Goal: Navigation & Orientation: Find specific page/section

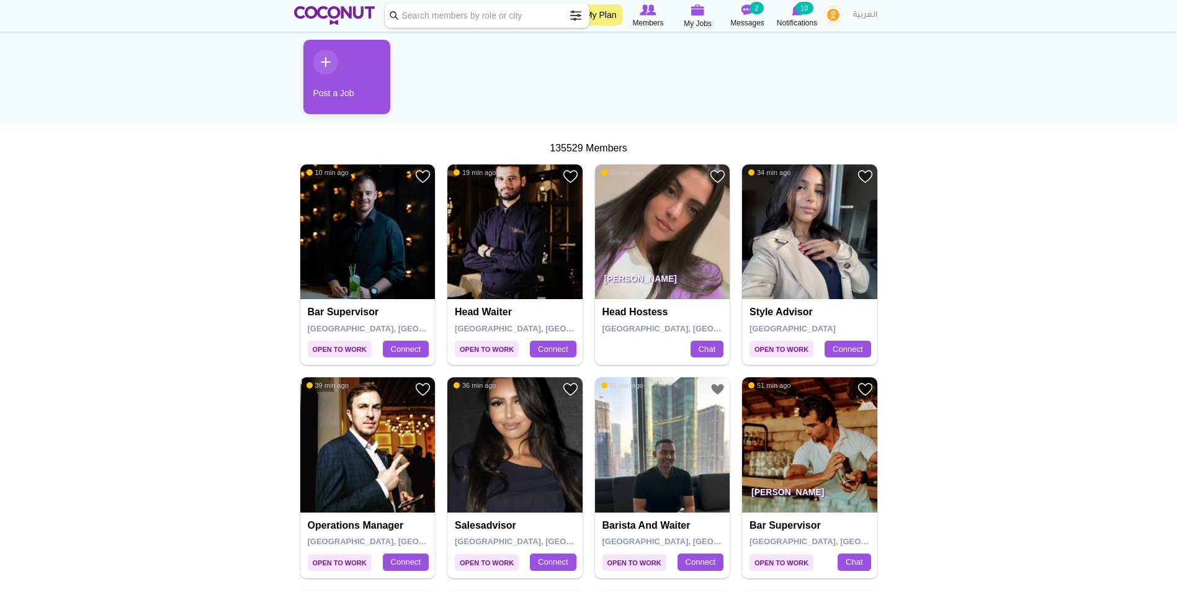
scroll to position [124, 0]
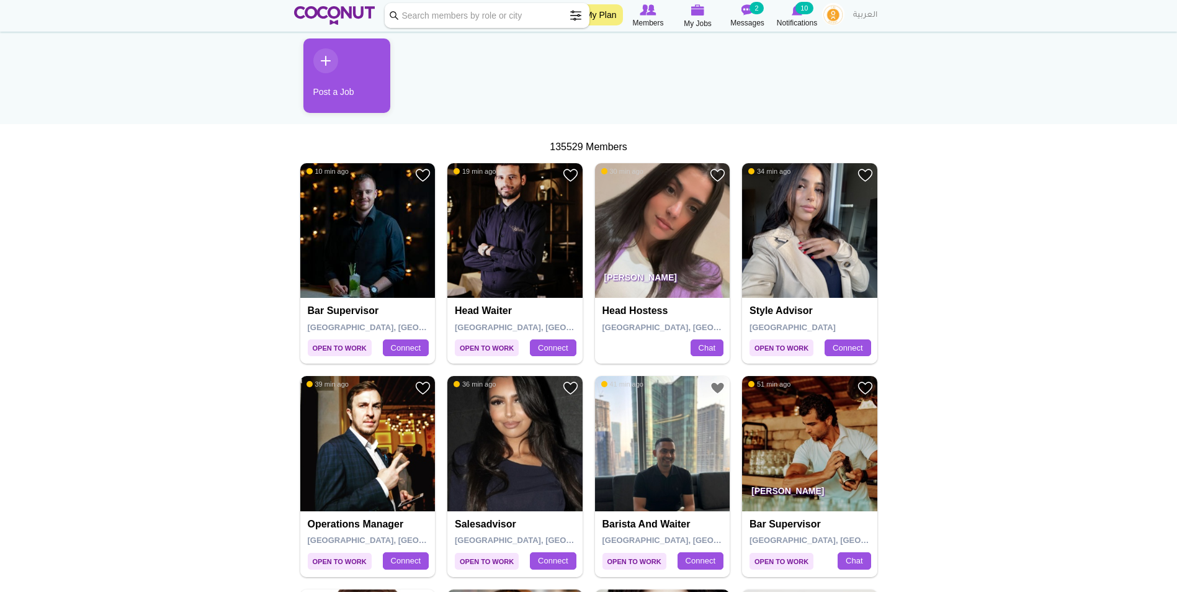
drag, startPoint x: 823, startPoint y: 258, endPoint x: 1004, endPoint y: 140, distance: 216.5
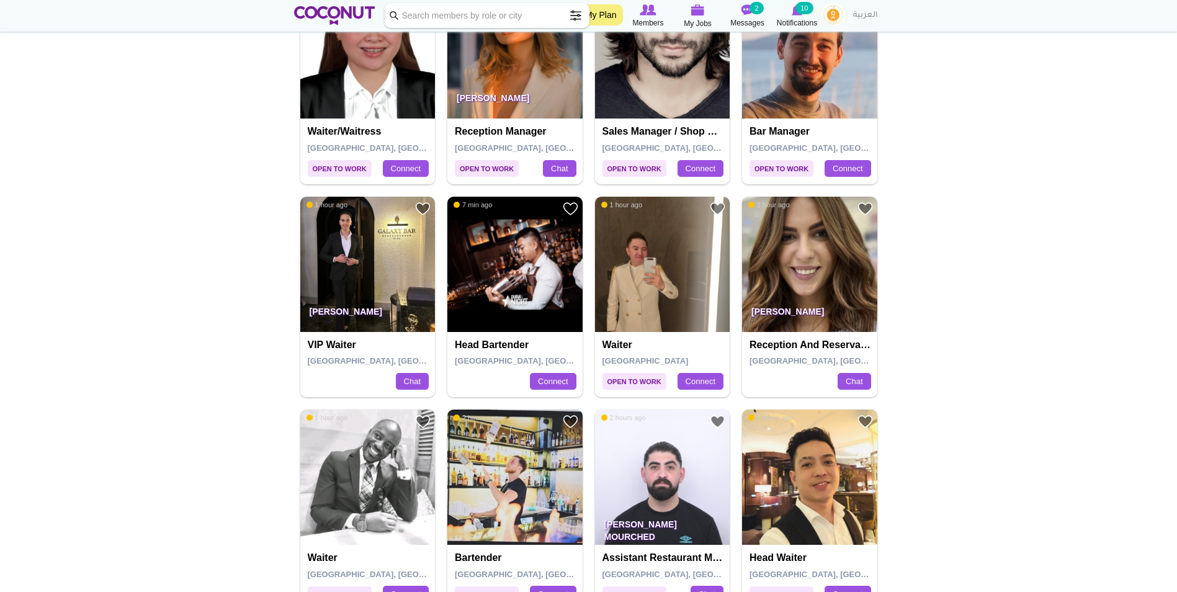
scroll to position [744, 0]
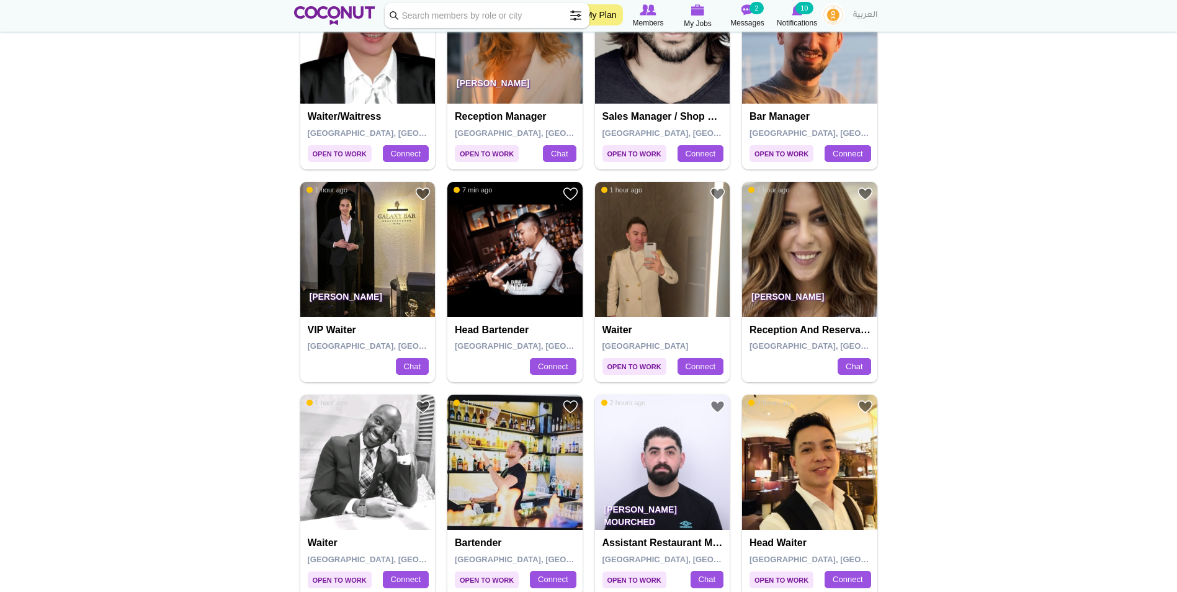
drag, startPoint x: 818, startPoint y: 272, endPoint x: 981, endPoint y: 229, distance: 168.2
click at [981, 229] on body "Toggle navigation My Plan Members My Jobs Post a Job Messages 2 Notifications 1…" at bounding box center [588, 603] width 1177 height 2694
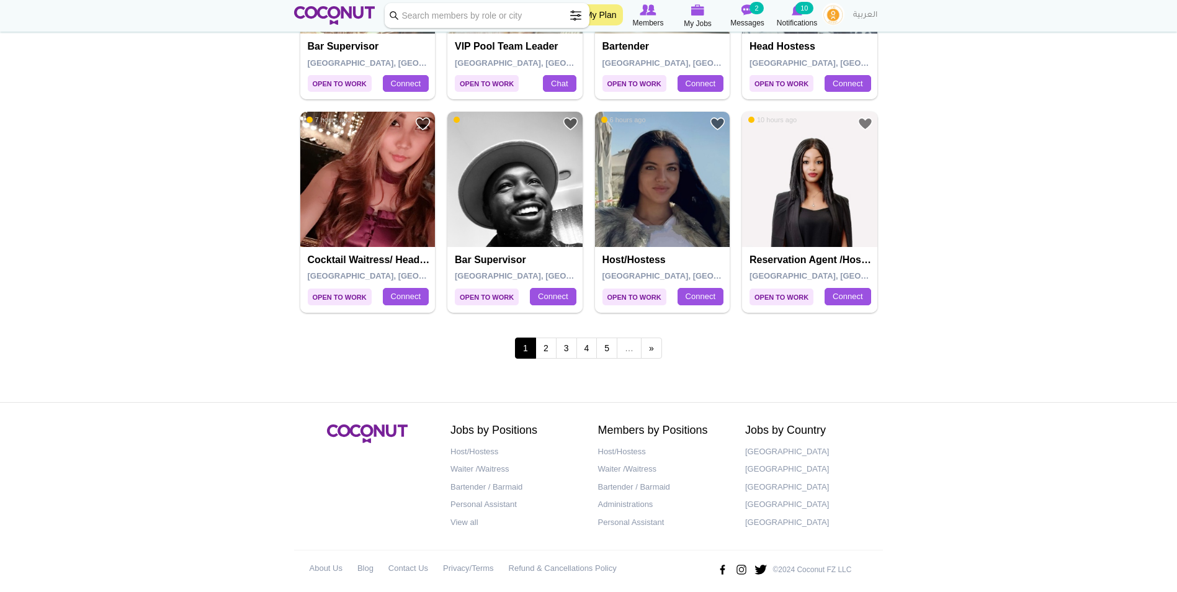
scroll to position [2103, 0]
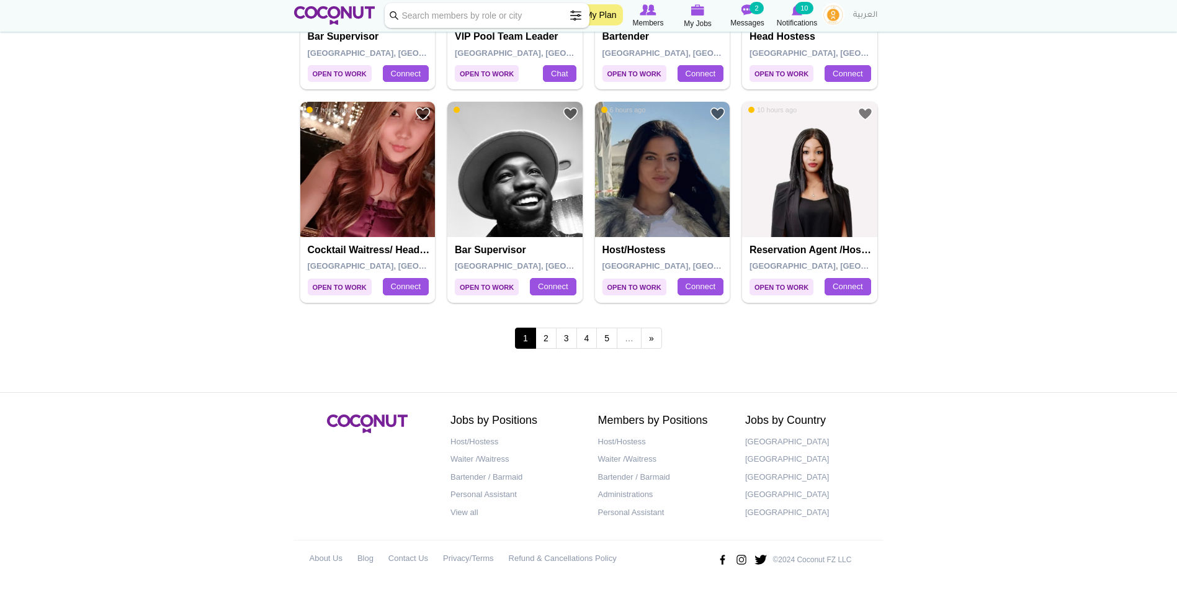
drag, startPoint x: 636, startPoint y: 174, endPoint x: 975, endPoint y: 167, distance: 339.4
click at [549, 337] on link "2" at bounding box center [545, 338] width 21 height 21
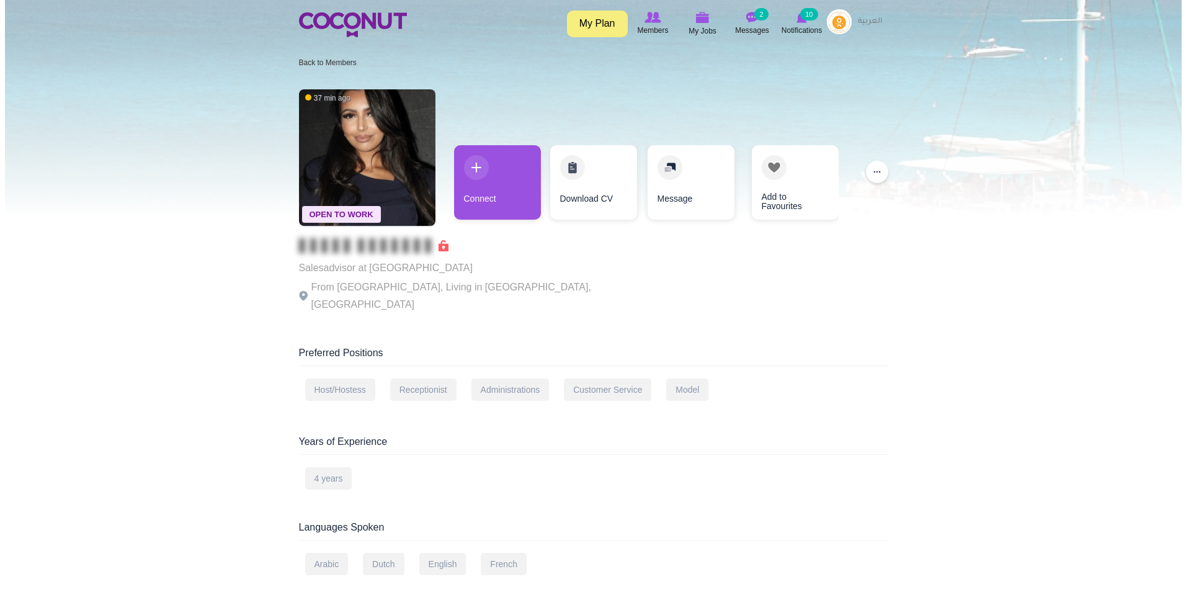
scroll to position [62, 0]
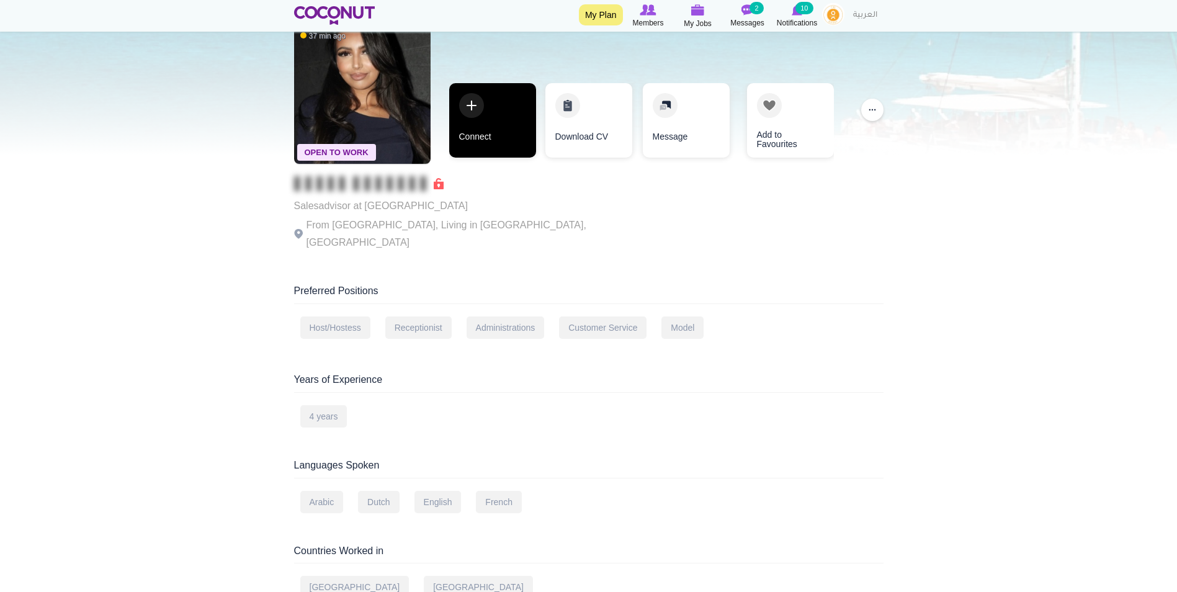
click at [484, 110] on link "Connect" at bounding box center [492, 120] width 87 height 74
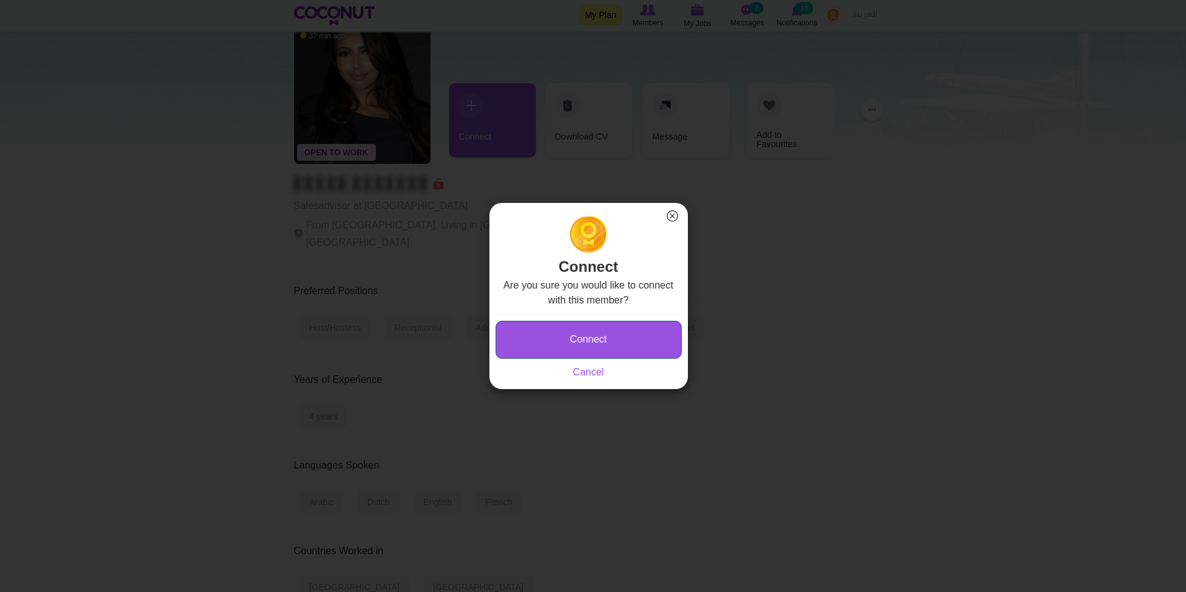
click at [578, 348] on button "Connect" at bounding box center [589, 340] width 186 height 38
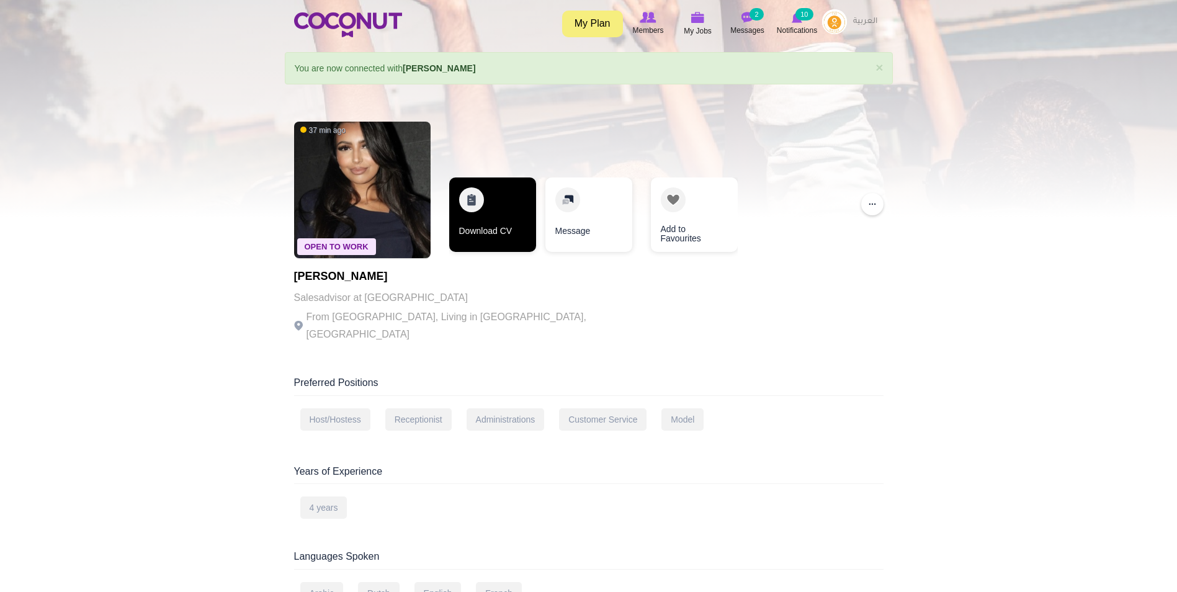
click at [496, 195] on link "Download CV" at bounding box center [492, 214] width 87 height 74
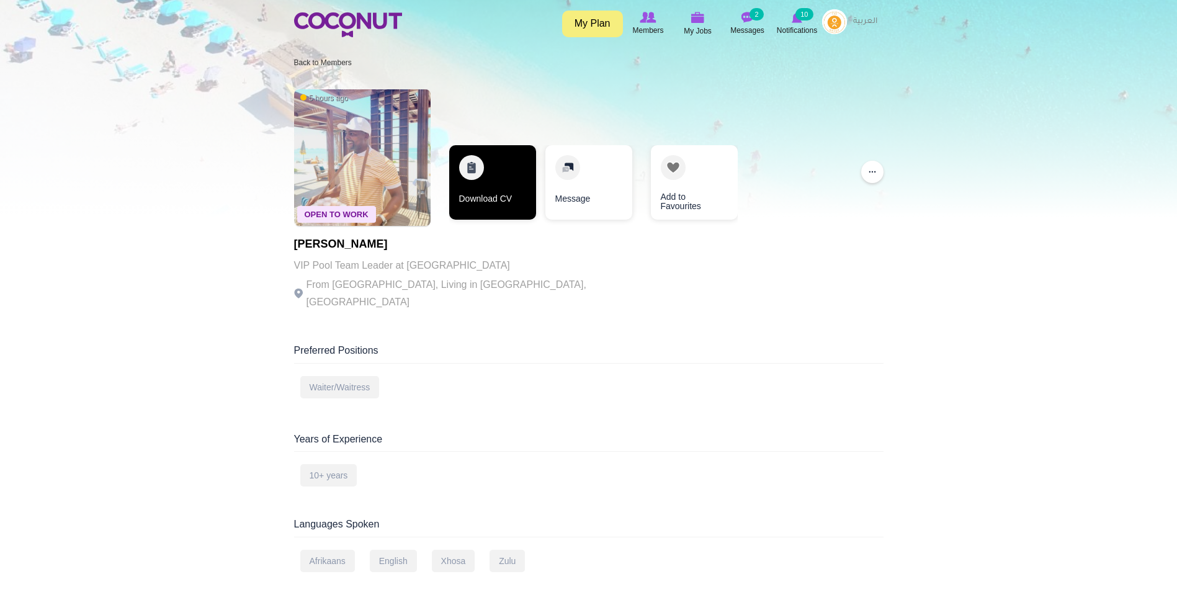
click at [494, 159] on link "Download CV" at bounding box center [492, 182] width 87 height 74
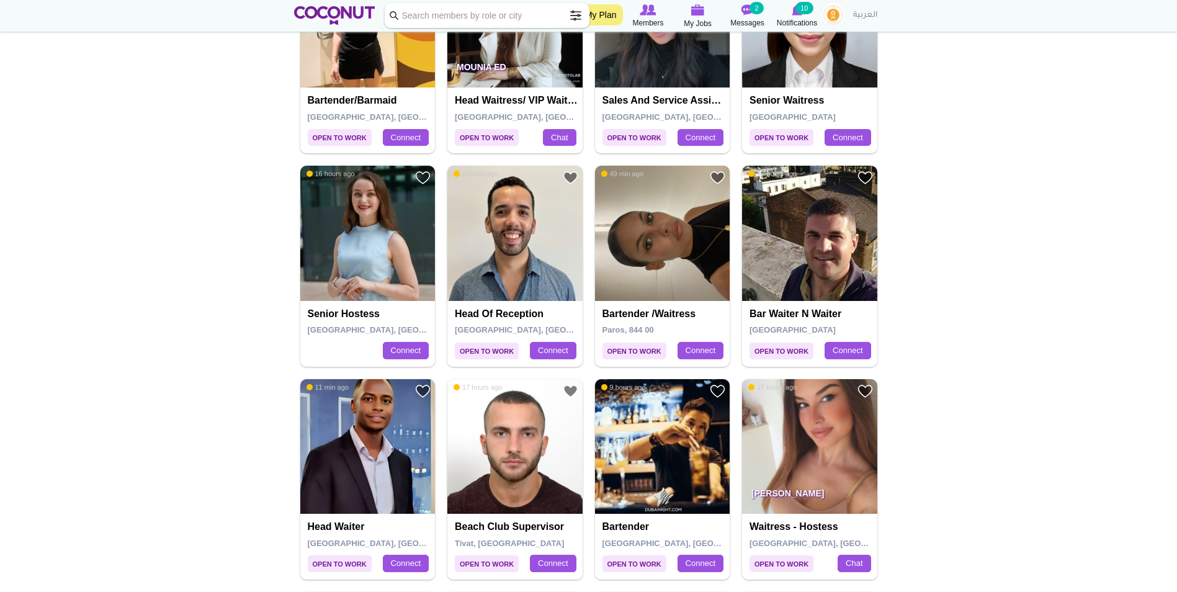
scroll to position [1427, 0]
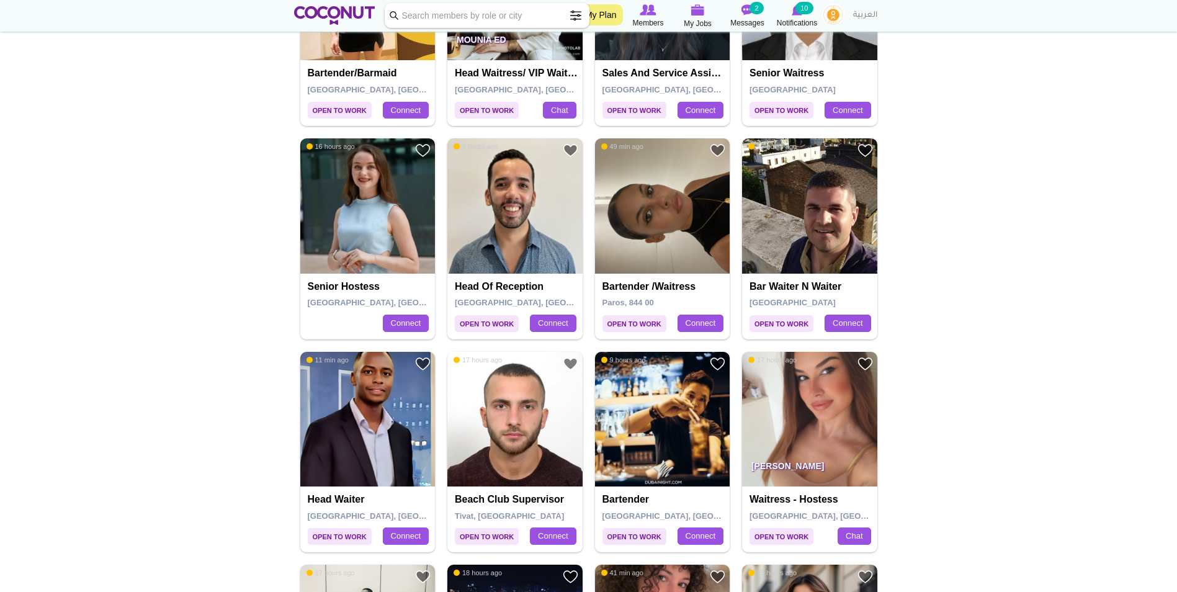
drag, startPoint x: 773, startPoint y: 234, endPoint x: 1050, endPoint y: 202, distance: 278.5
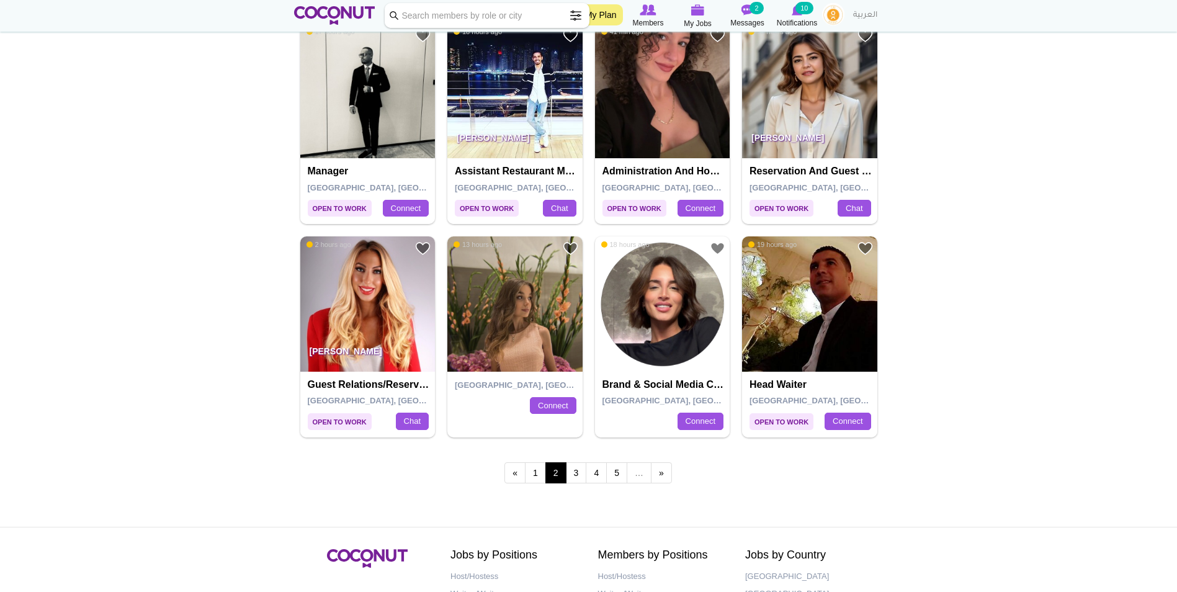
scroll to position [1985, 0]
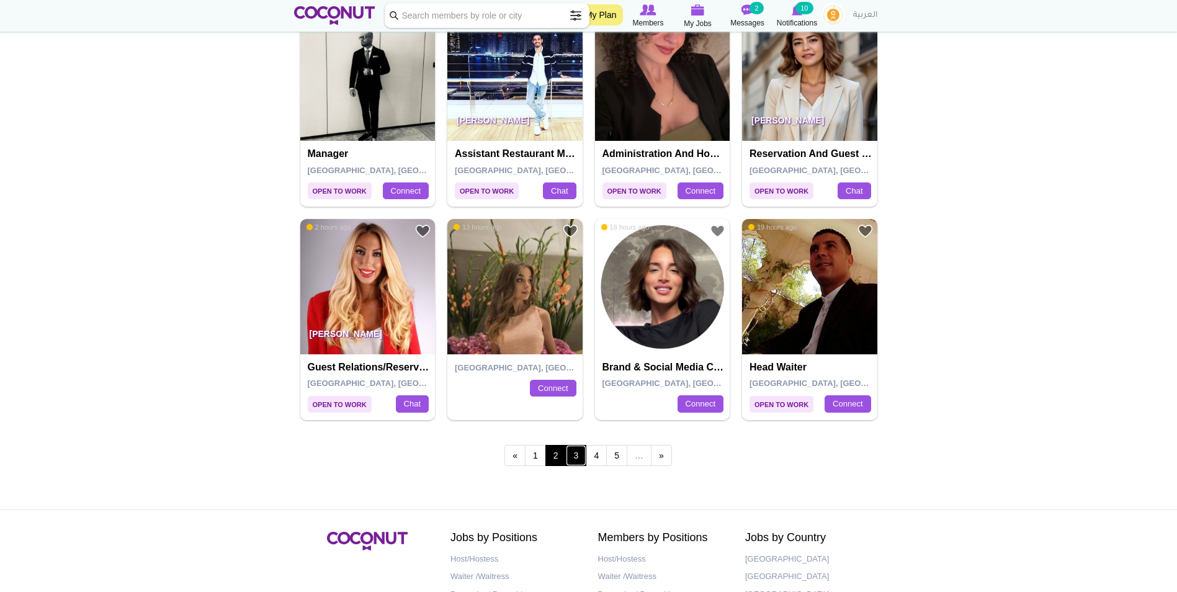
click at [570, 455] on link "3" at bounding box center [576, 455] width 21 height 21
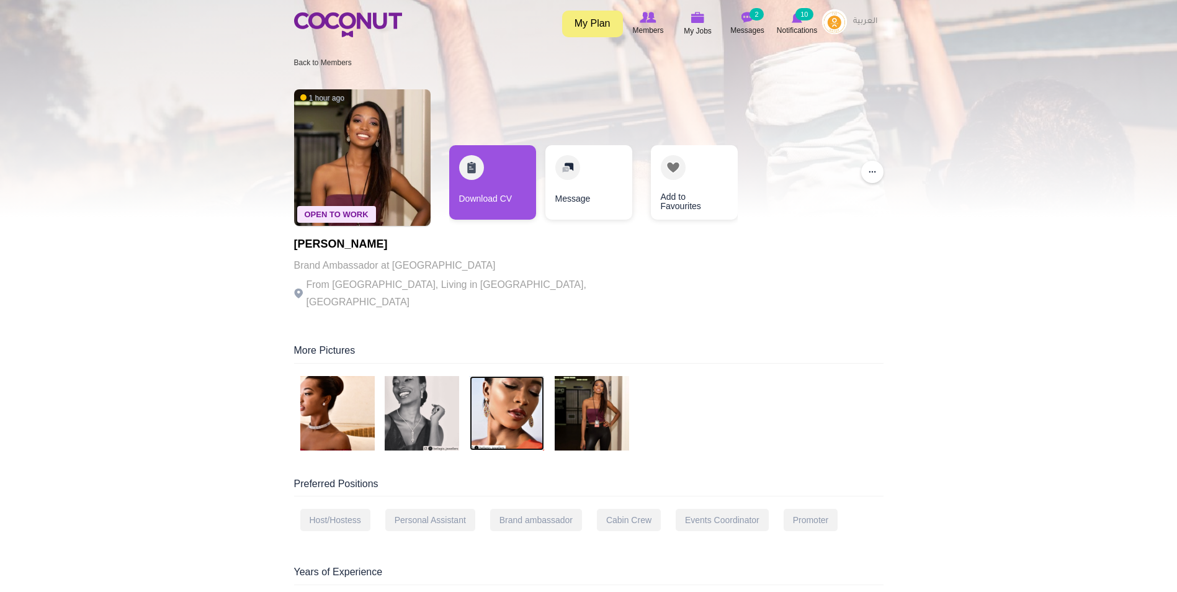
click at [507, 404] on img at bounding box center [507, 413] width 74 height 74
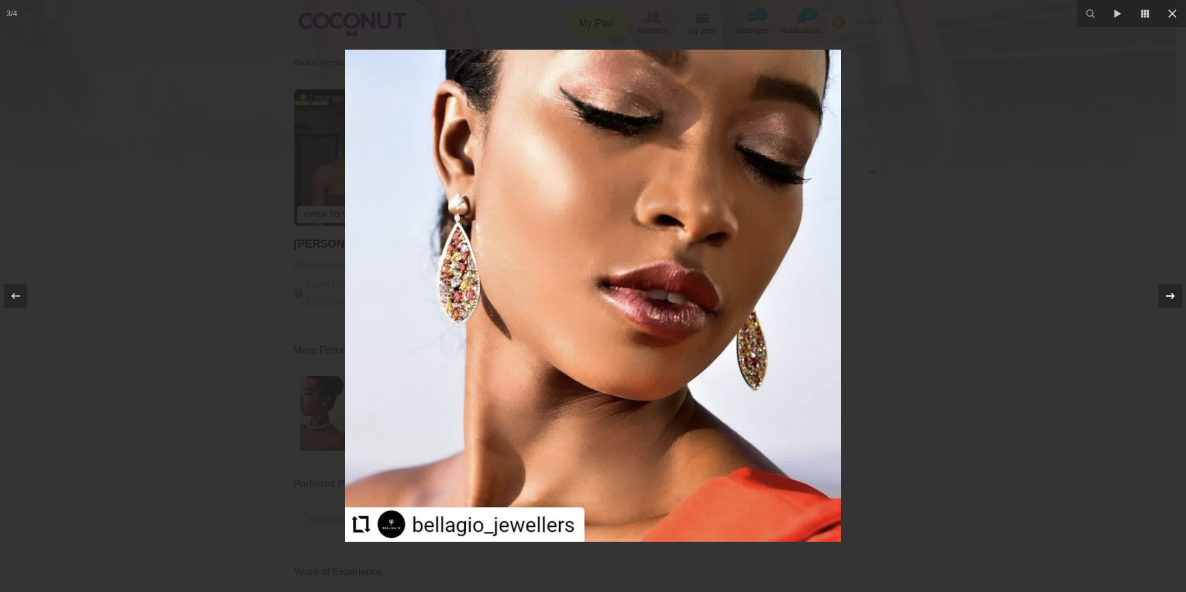
click at [1161, 293] on div at bounding box center [1171, 296] width 24 height 24
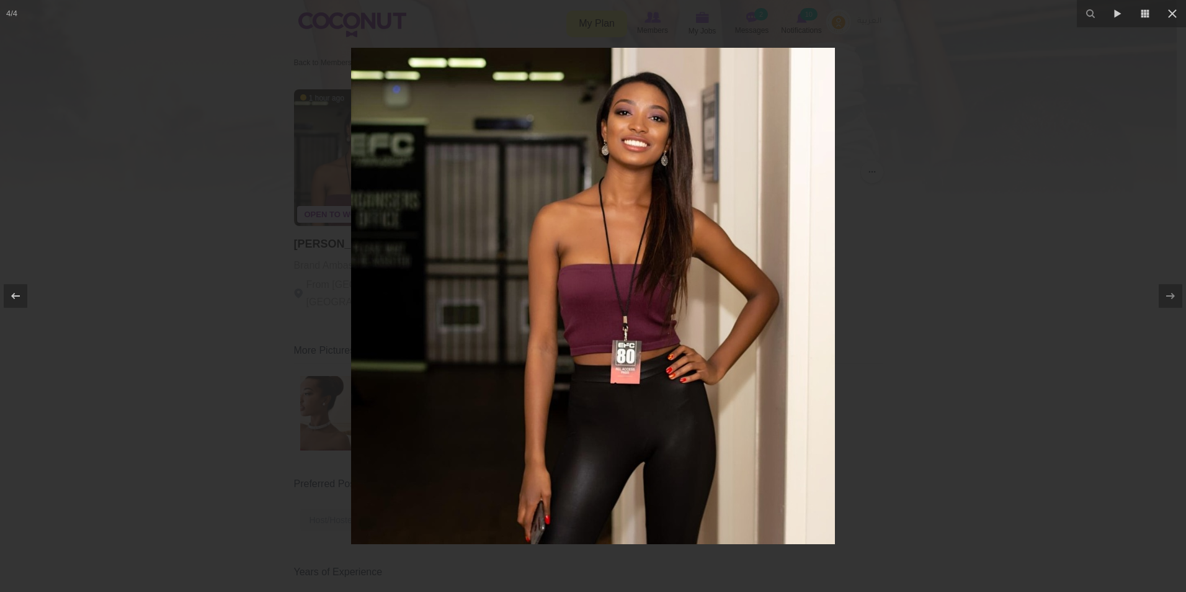
click at [1041, 190] on div at bounding box center [593, 296] width 1186 height 592
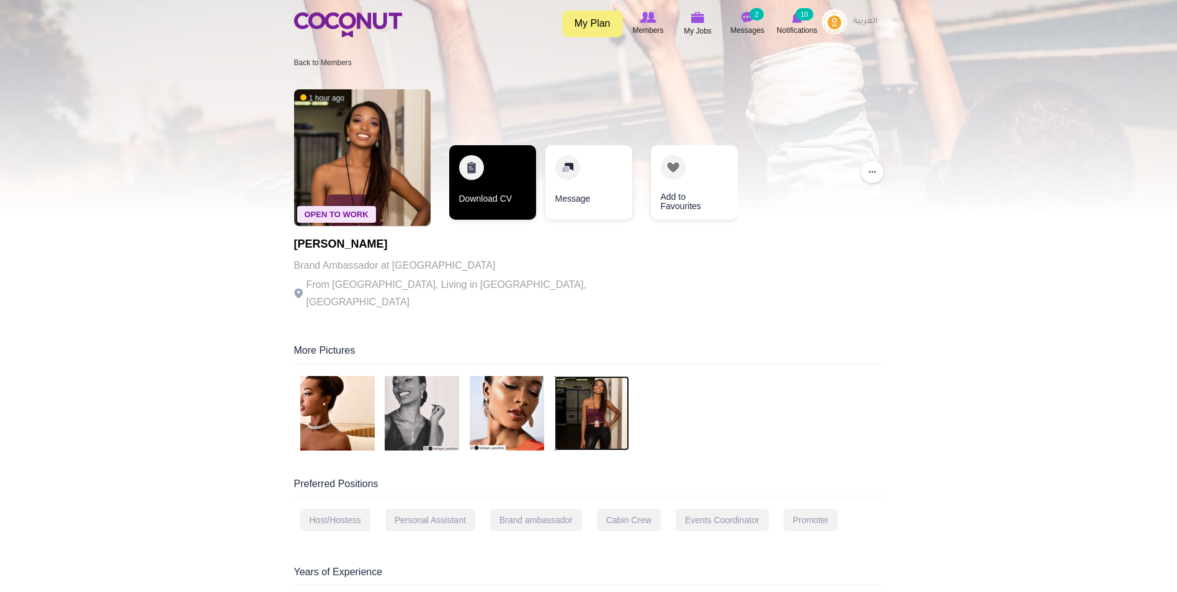
click at [481, 176] on link "Download CV" at bounding box center [492, 182] width 87 height 74
